Goal: Task Accomplishment & Management: Use online tool/utility

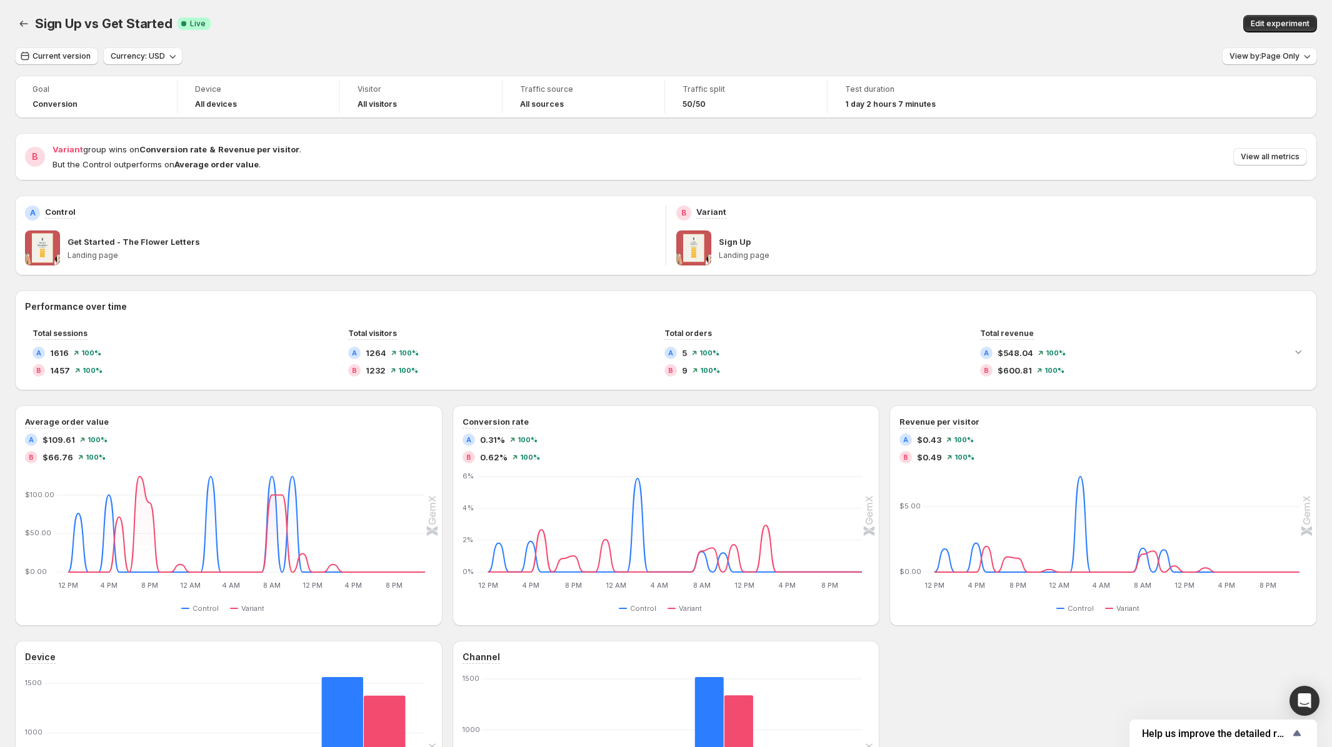
scroll to position [66, 0]
click at [1288, 24] on span "Edit experiment" at bounding box center [1279, 24] width 59 height 10
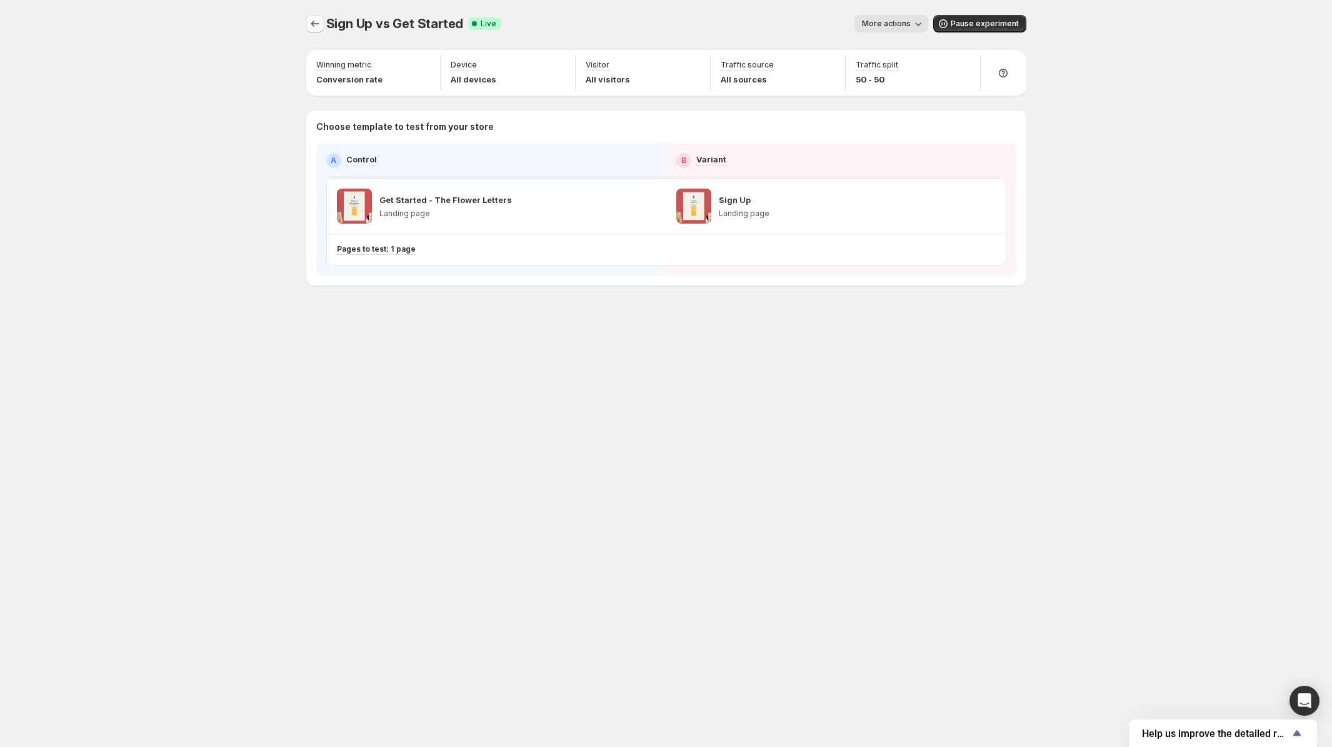
click at [319, 24] on icon "Experiments" at bounding box center [315, 23] width 12 height 12
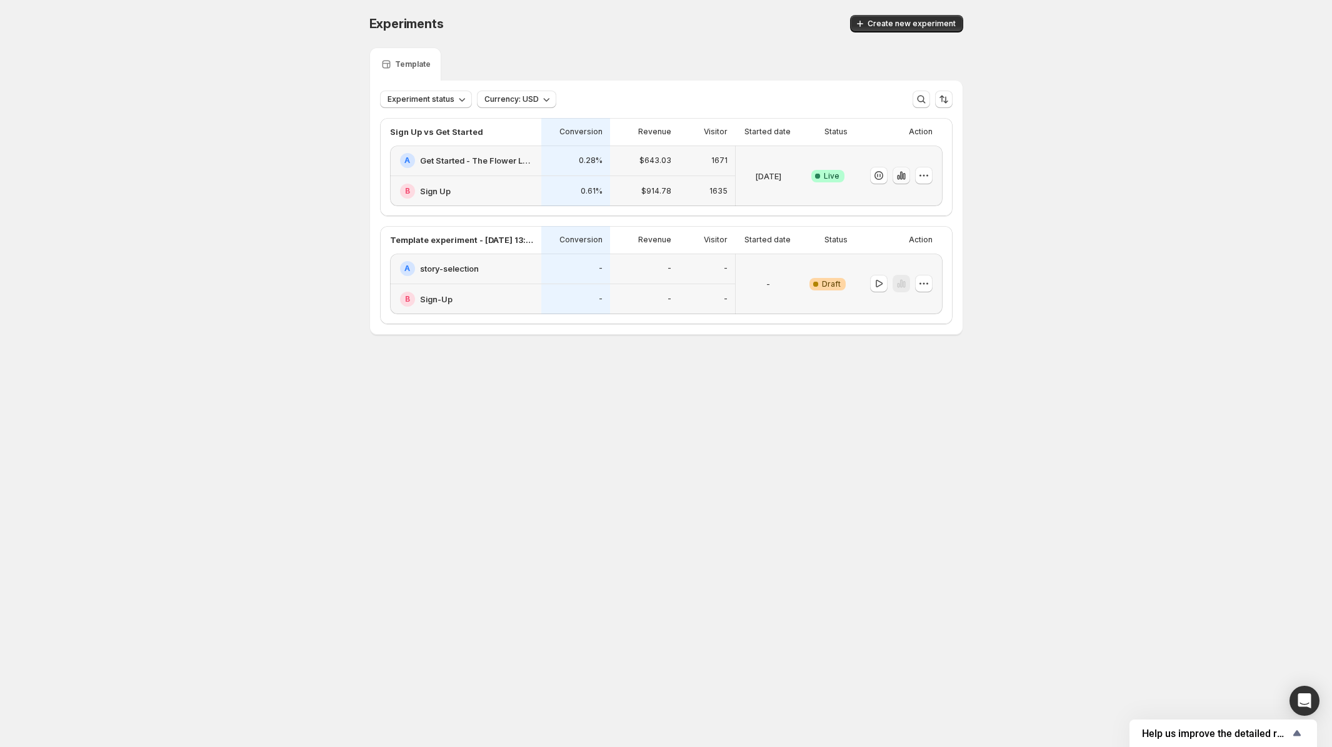
click at [903, 179] on icon "button" at bounding box center [903, 176] width 2 height 7
